Goal: Check status: Check status

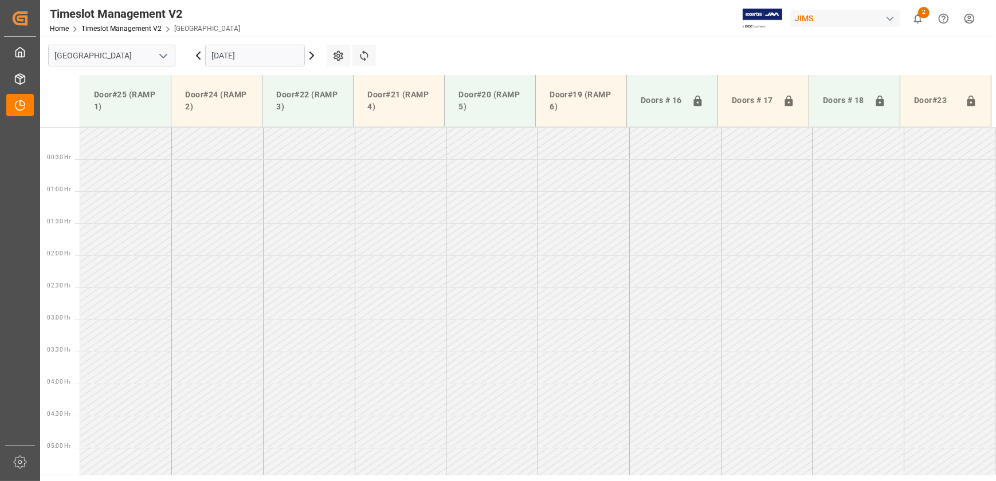
scroll to position [278, 0]
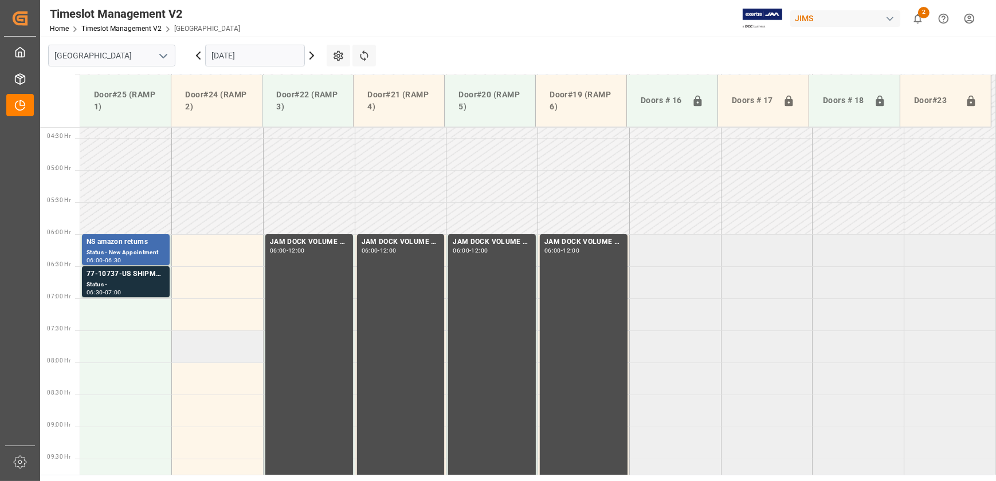
click at [174, 339] on td at bounding box center [218, 347] width 92 height 32
click at [227, 190] on td at bounding box center [218, 186] width 92 height 32
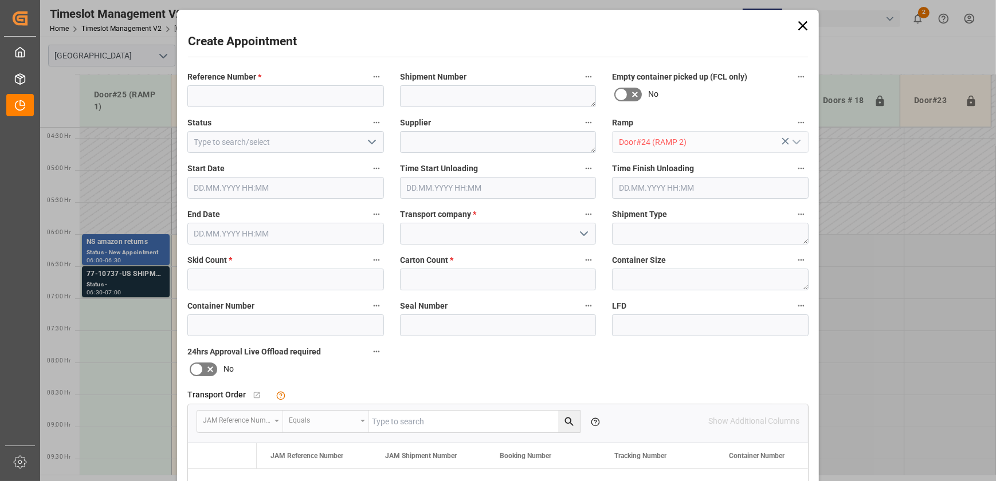
type input "Door#24 (RAMP 2)"
type input "[DATE] 07:30"
type input "[DATE] 08:00"
click at [800, 25] on icon at bounding box center [802, 25] width 9 height 9
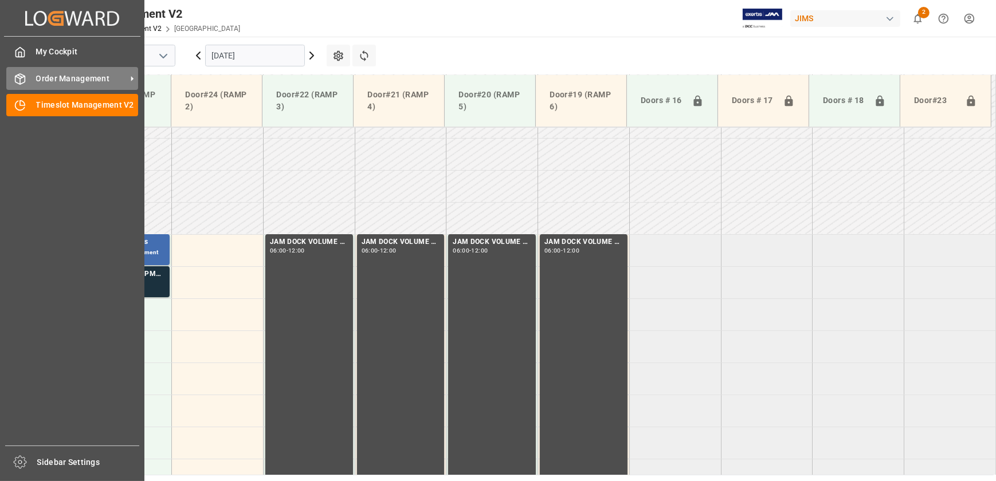
click at [77, 78] on span "Order Management" at bounding box center [81, 79] width 91 height 12
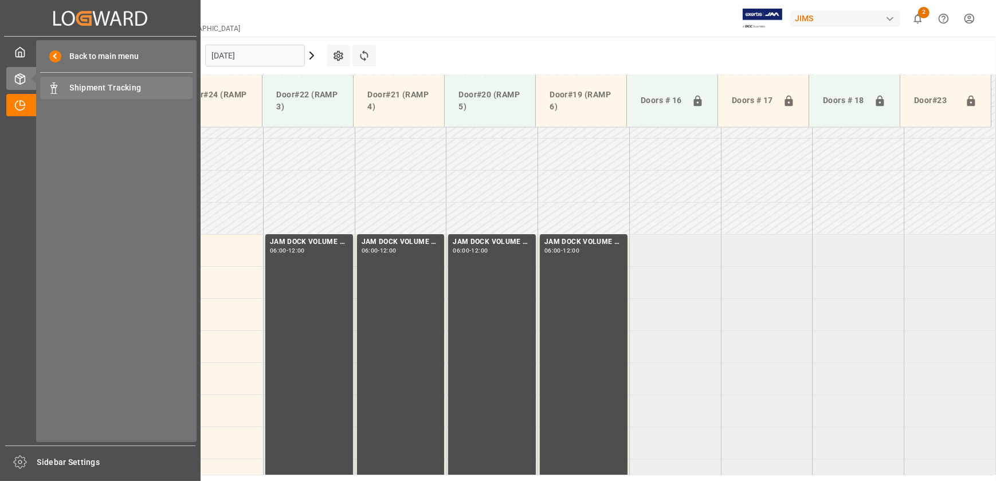
click at [79, 92] on span "Shipment Tracking" at bounding box center [131, 88] width 123 height 12
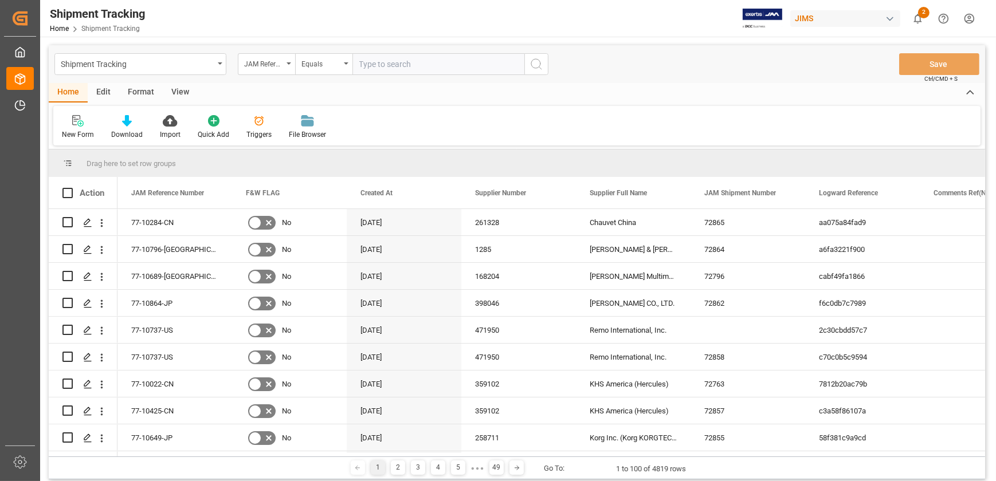
click at [405, 63] on input "text" at bounding box center [438, 64] width 172 height 22
click at [457, 69] on input "text" at bounding box center [438, 64] width 172 height 22
type input "77-10796"
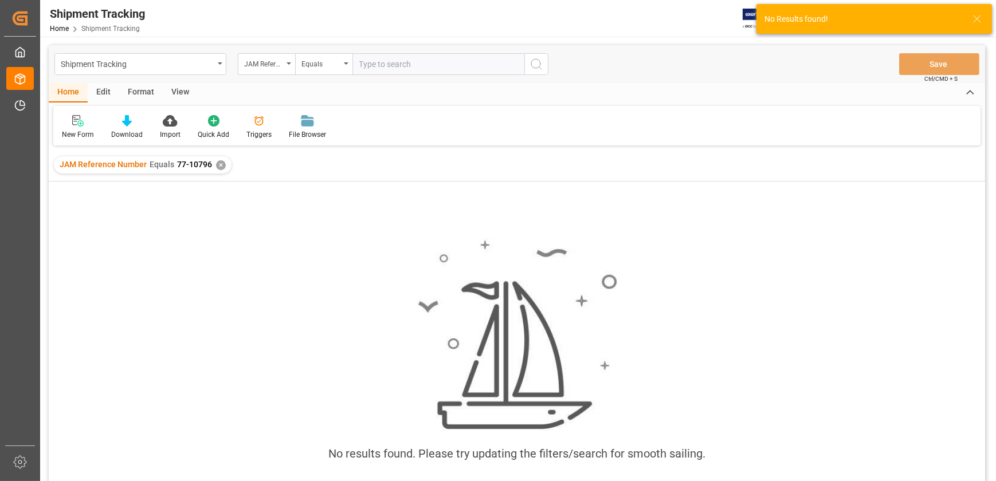
click at [435, 71] on input "text" at bounding box center [438, 64] width 172 height 22
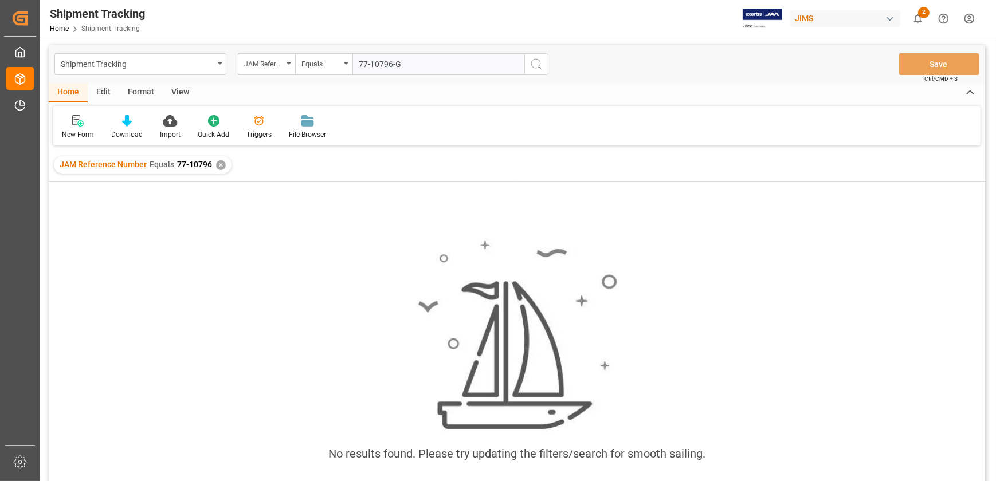
type input "77-10796-[GEOGRAPHIC_DATA]"
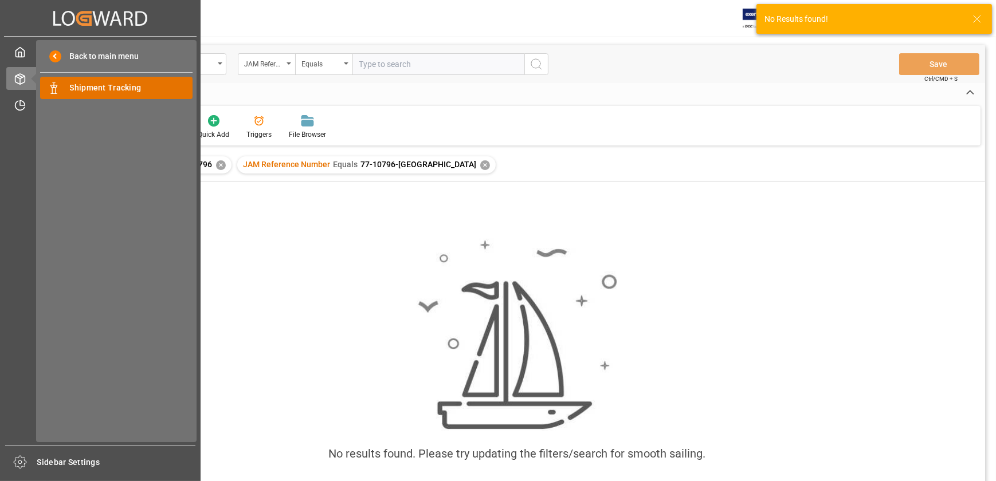
click at [97, 83] on span "Shipment Tracking" at bounding box center [131, 88] width 123 height 12
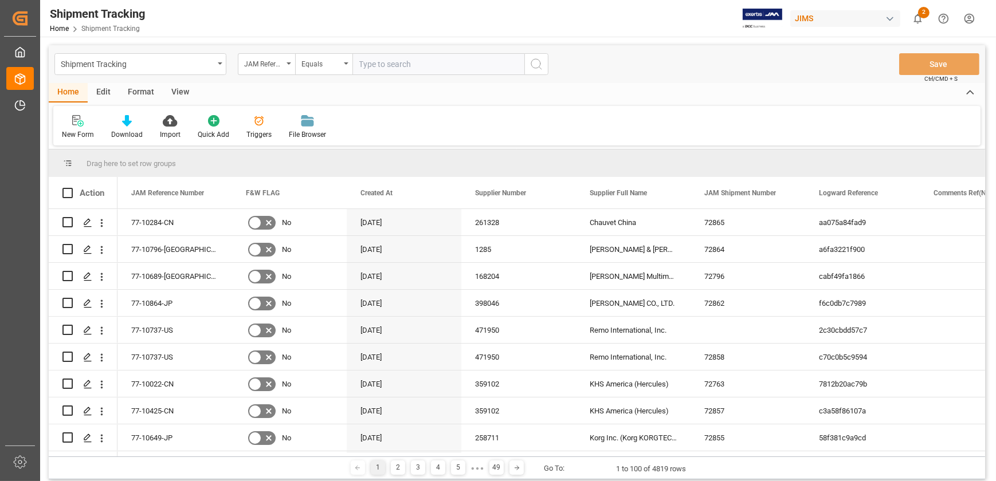
click at [390, 65] on input "text" at bounding box center [438, 64] width 172 height 22
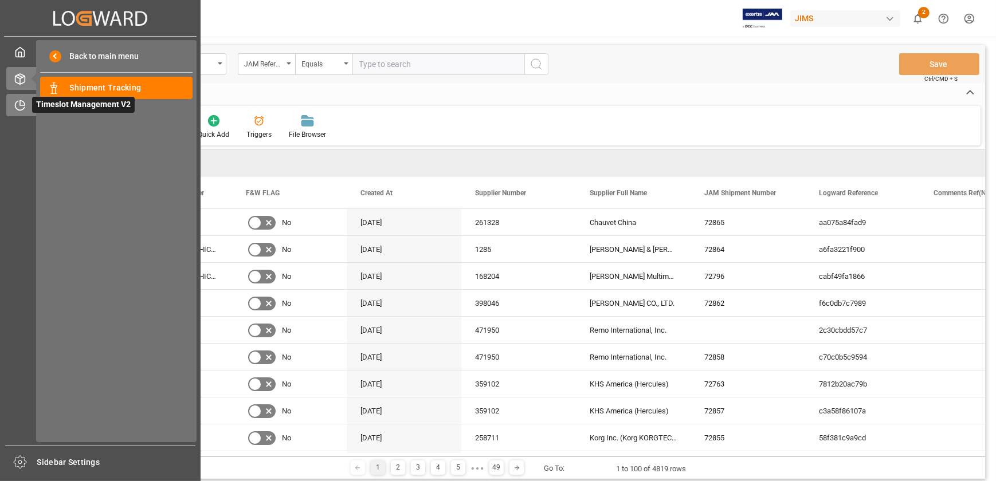
click at [17, 104] on icon at bounding box center [19, 105] width 11 height 11
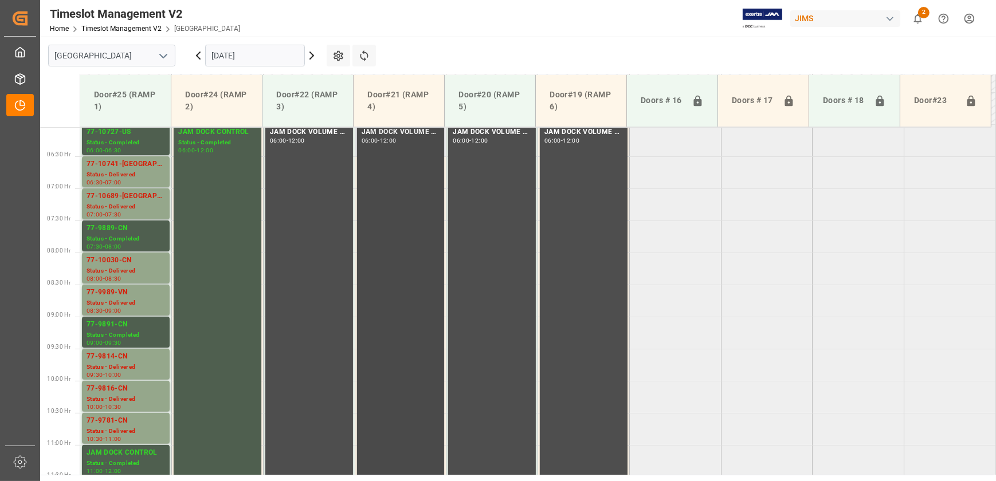
scroll to position [406, 0]
